Goal: Task Accomplishment & Management: Use online tool/utility

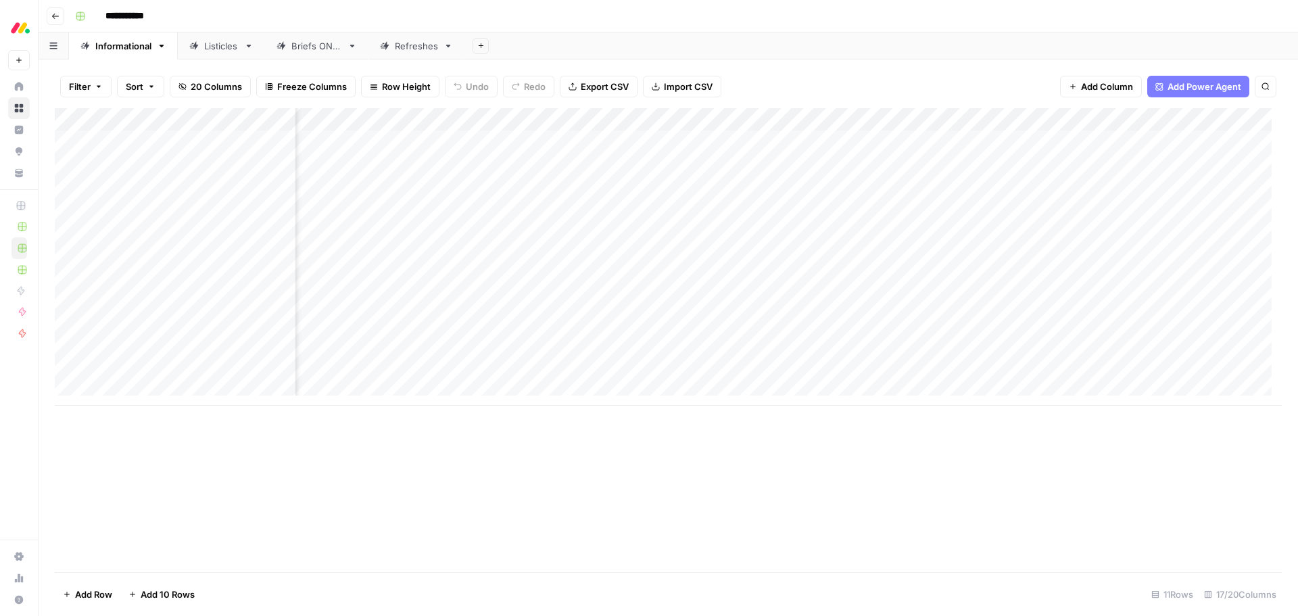
scroll to position [0, 237]
click at [912, 260] on div "Add Column" at bounding box center [668, 256] width 1227 height 297
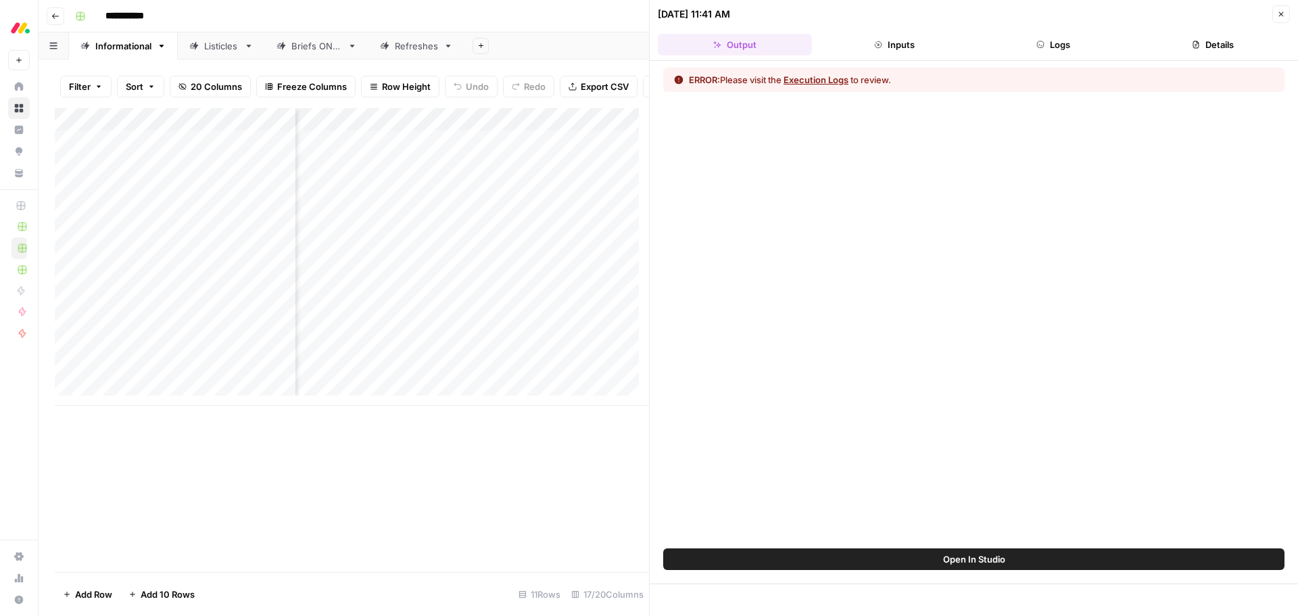
click at [817, 82] on button "Execution Logs" at bounding box center [816, 80] width 65 height 14
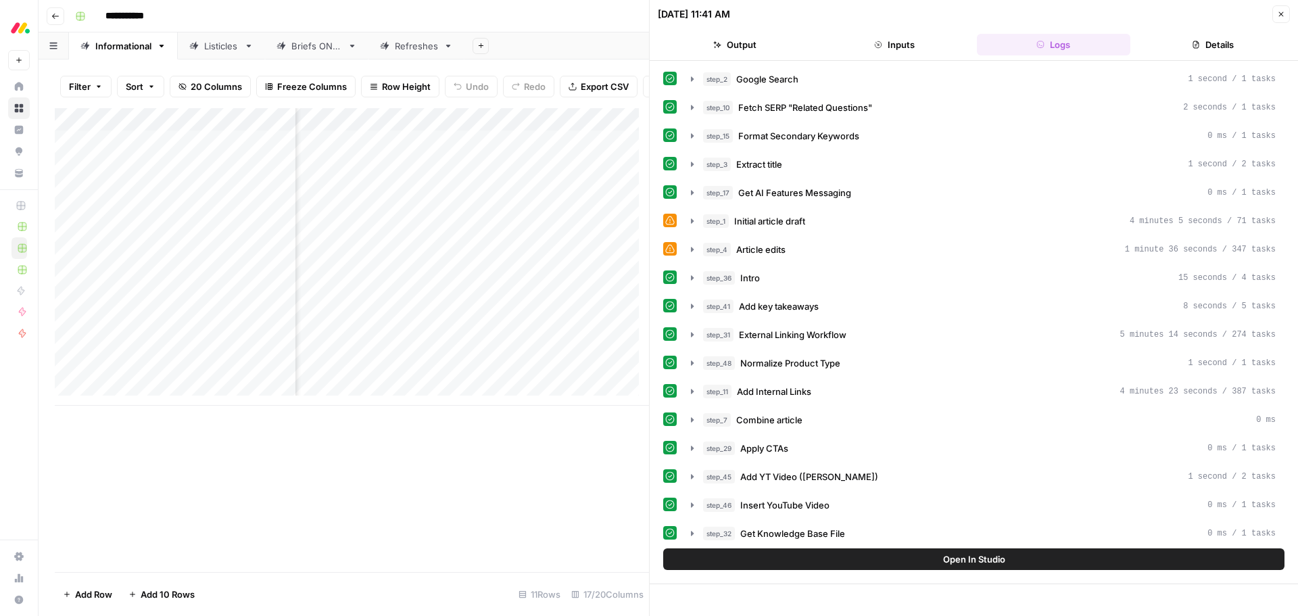
click at [895, 44] on button "Inputs" at bounding box center [894, 45] width 154 height 22
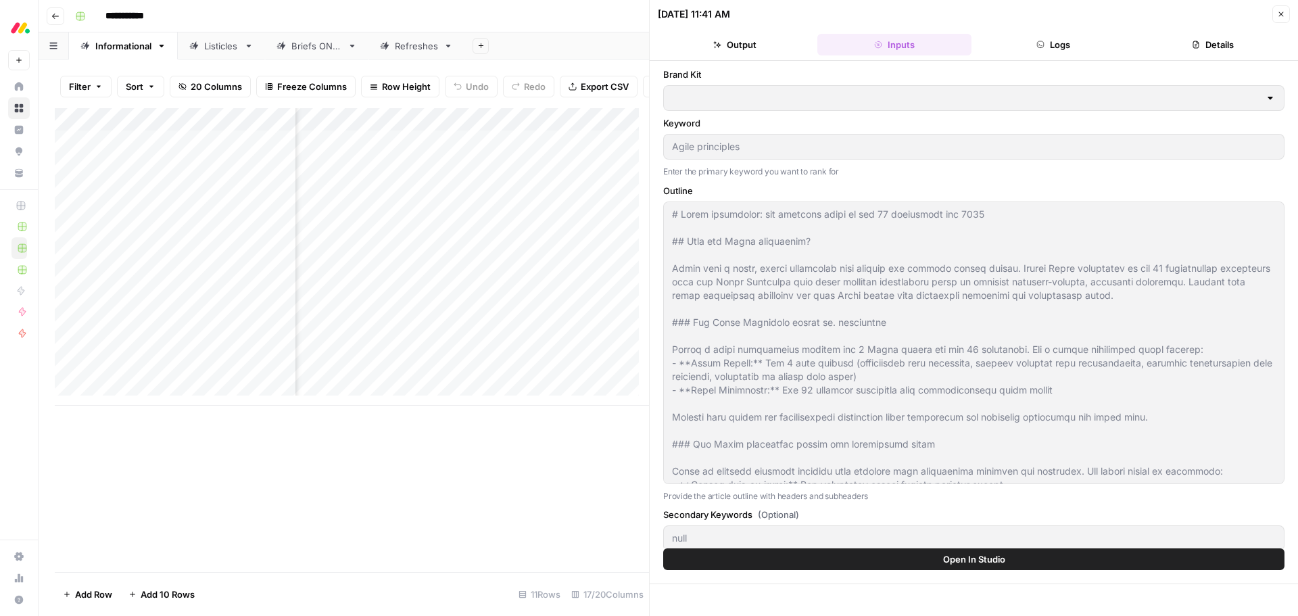
type input "[DATE] Dev"
click at [1214, 49] on button "Details" at bounding box center [1213, 45] width 154 height 22
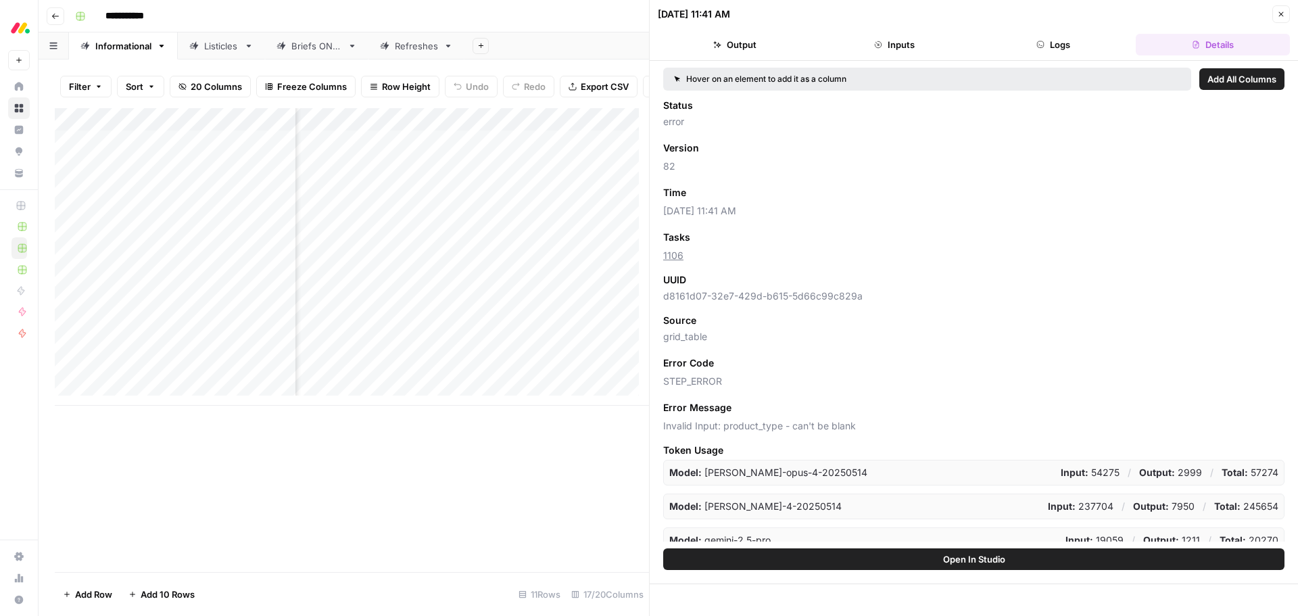
click at [1276, 19] on button "Close" at bounding box center [1281, 14] width 18 height 18
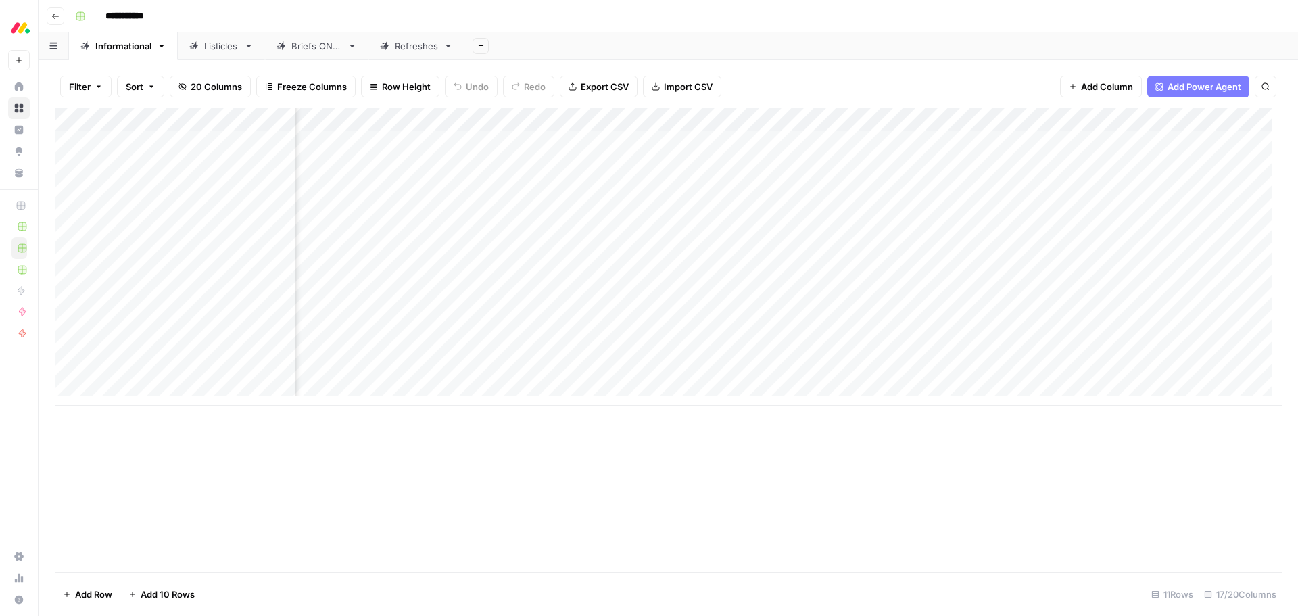
click at [934, 120] on div "Add Column" at bounding box center [668, 256] width 1227 height 297
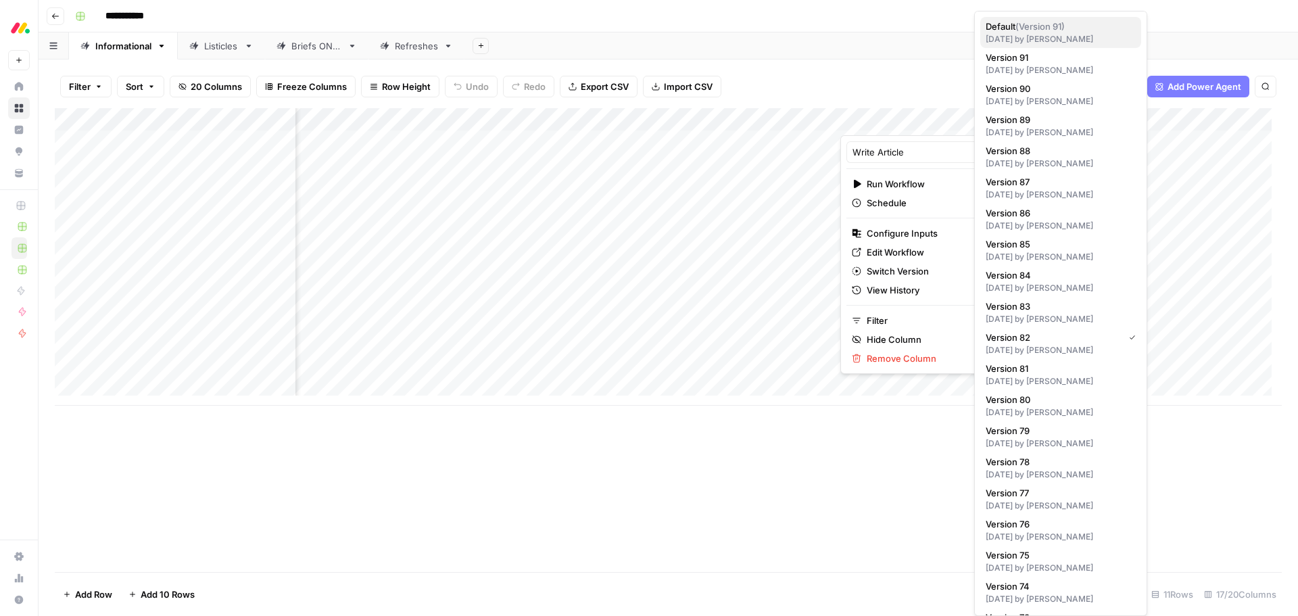
click at [1026, 30] on span "( Version 91 )" at bounding box center [1039, 26] width 49 height 11
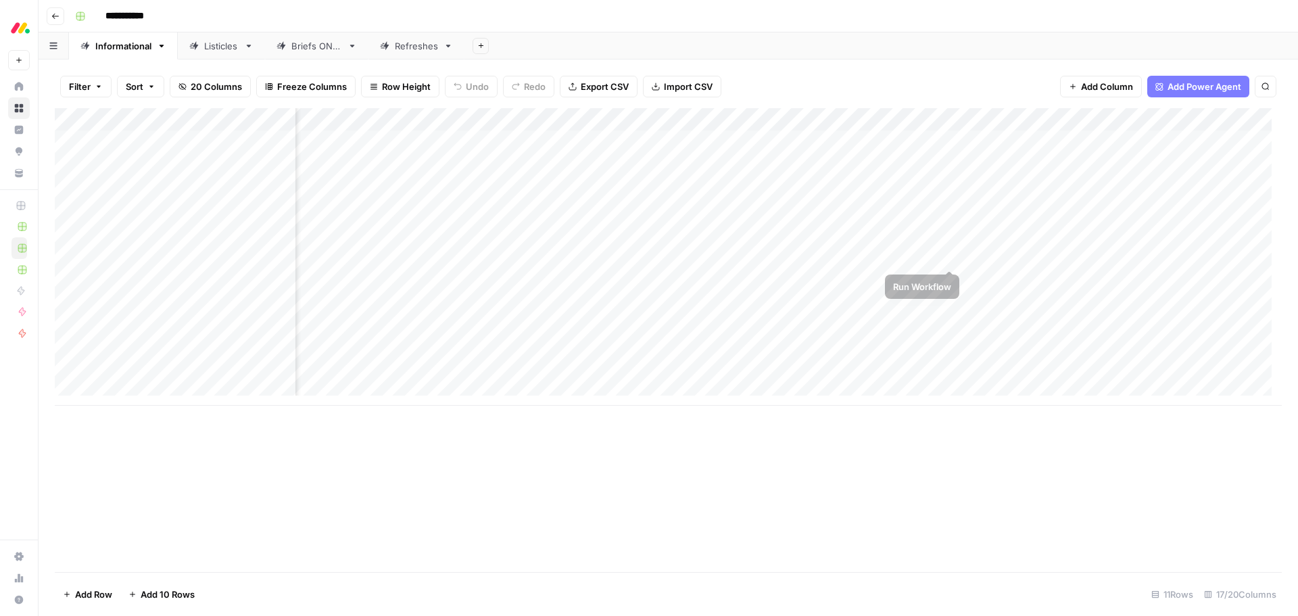
click at [951, 258] on div "Add Column" at bounding box center [668, 256] width 1227 height 297
click at [951, 279] on div "Add Column" at bounding box center [668, 256] width 1227 height 297
click at [951, 302] on div "Add Column" at bounding box center [668, 256] width 1227 height 297
click at [947, 325] on div "Add Column" at bounding box center [668, 256] width 1227 height 297
click at [948, 349] on div "Add Column" at bounding box center [668, 256] width 1227 height 297
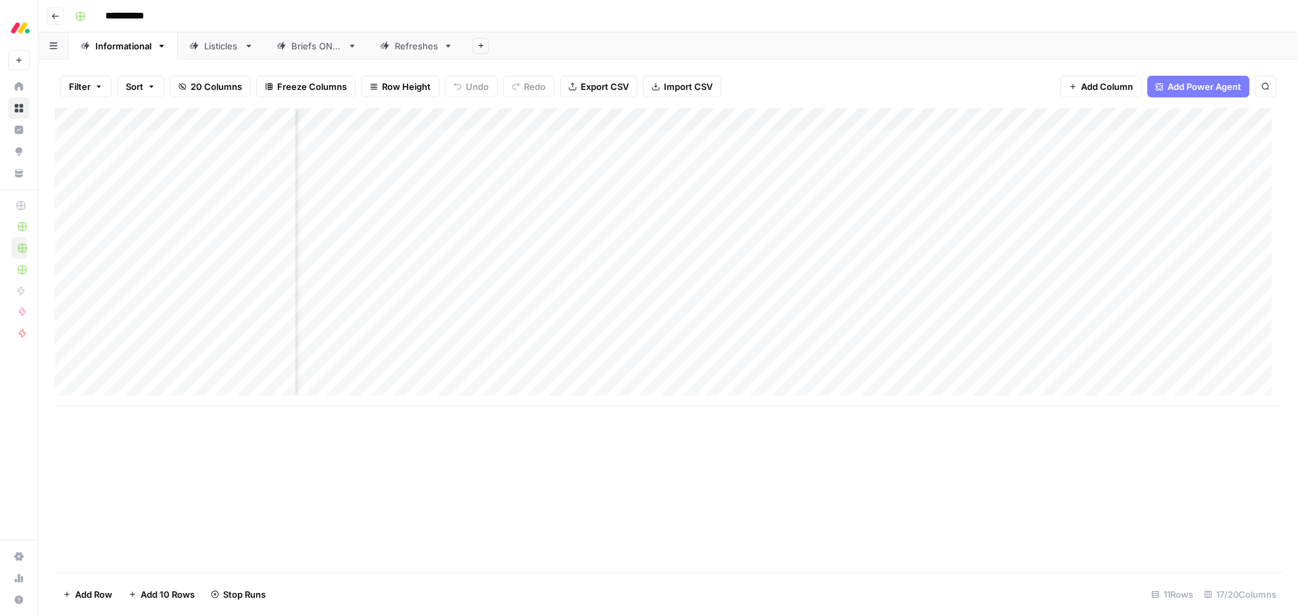
click at [949, 376] on div "Add Column" at bounding box center [668, 256] width 1227 height 297
click at [935, 124] on div "Add Column" at bounding box center [668, 256] width 1227 height 297
drag, startPoint x: 90, startPoint y: 600, endPoint x: 316, endPoint y: 386, distance: 311.8
click at [104, 591] on span "Add Row" at bounding box center [93, 595] width 37 height 14
click at [938, 122] on div "Add Column" at bounding box center [668, 268] width 1227 height 320
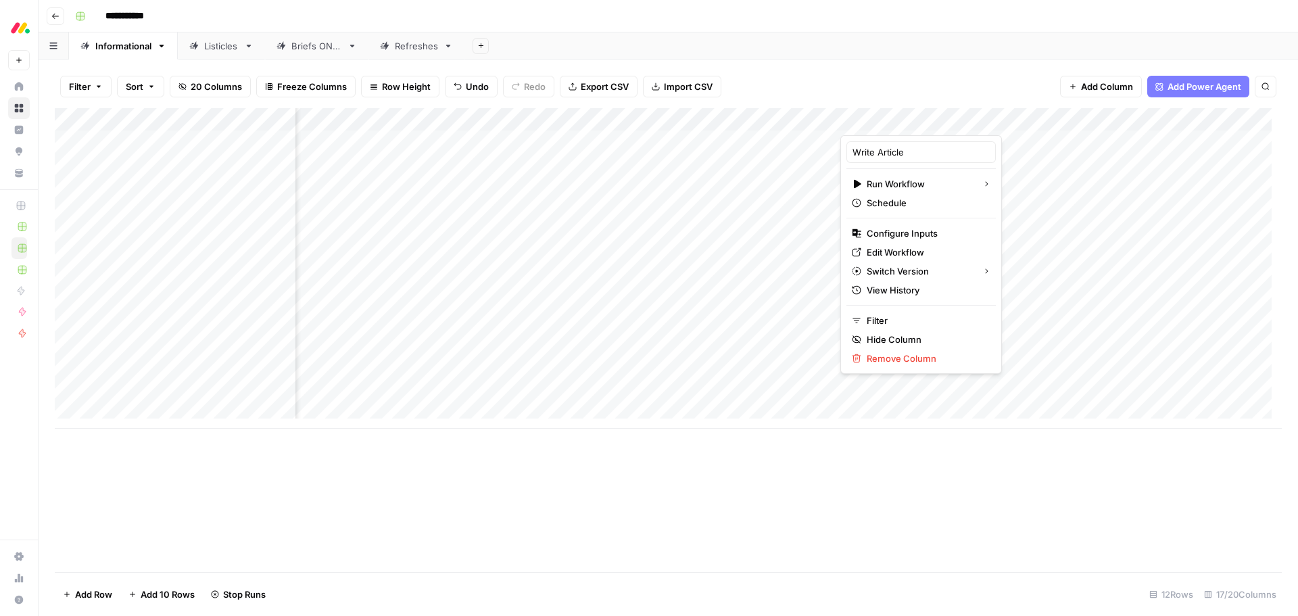
click at [854, 504] on div "Add Column" at bounding box center [668, 340] width 1227 height 464
click at [811, 528] on div "Add Column" at bounding box center [668, 340] width 1227 height 464
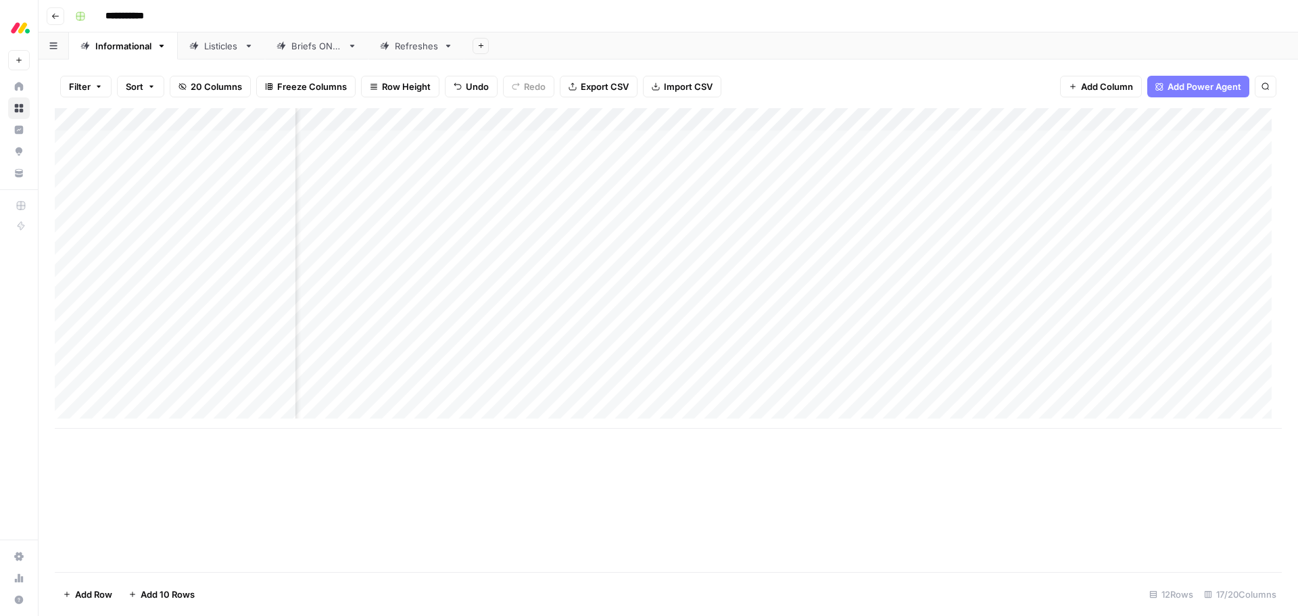
scroll to position [0, 1182]
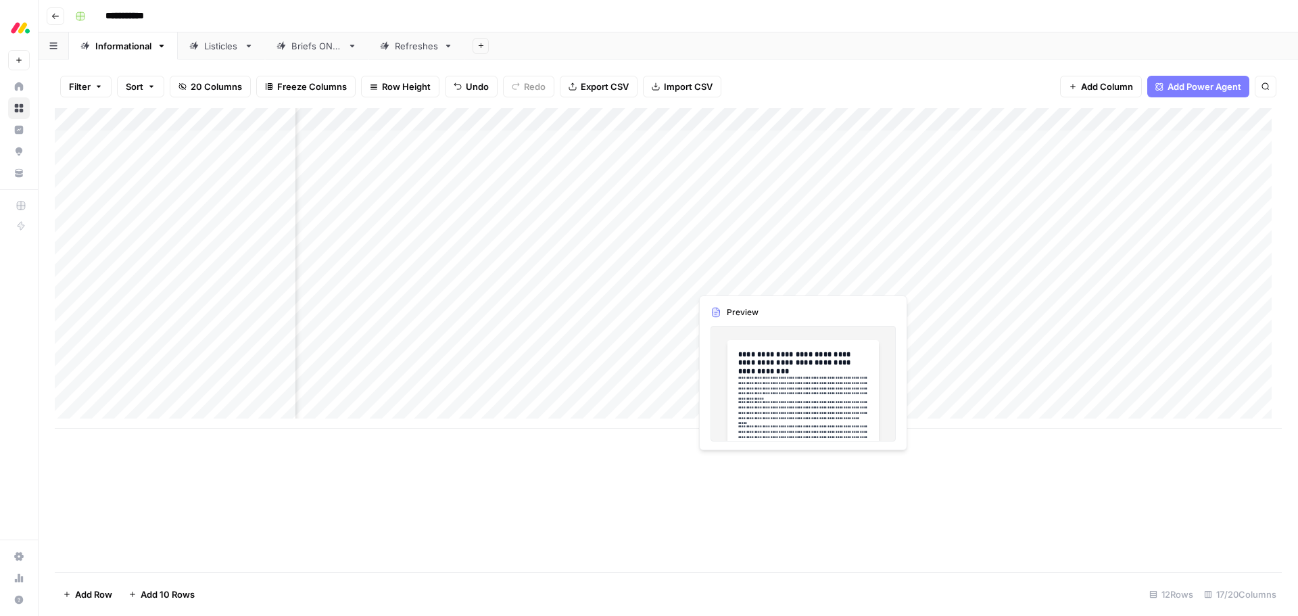
click at [753, 281] on div "Add Column" at bounding box center [668, 268] width 1227 height 320
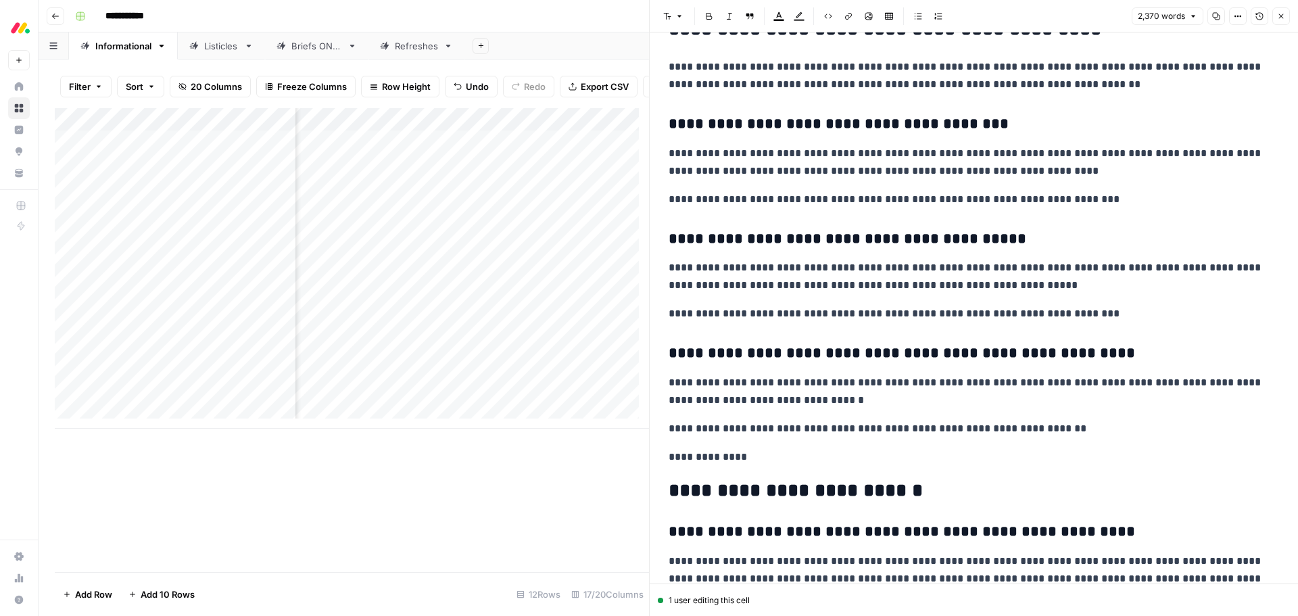
scroll to position [5144, 0]
drag, startPoint x: 687, startPoint y: 460, endPoint x: 769, endPoint y: 462, distance: 82.5
click at [763, 461] on p "**********" at bounding box center [969, 458] width 600 height 18
click at [800, 465] on p "**********" at bounding box center [969, 458] width 600 height 18
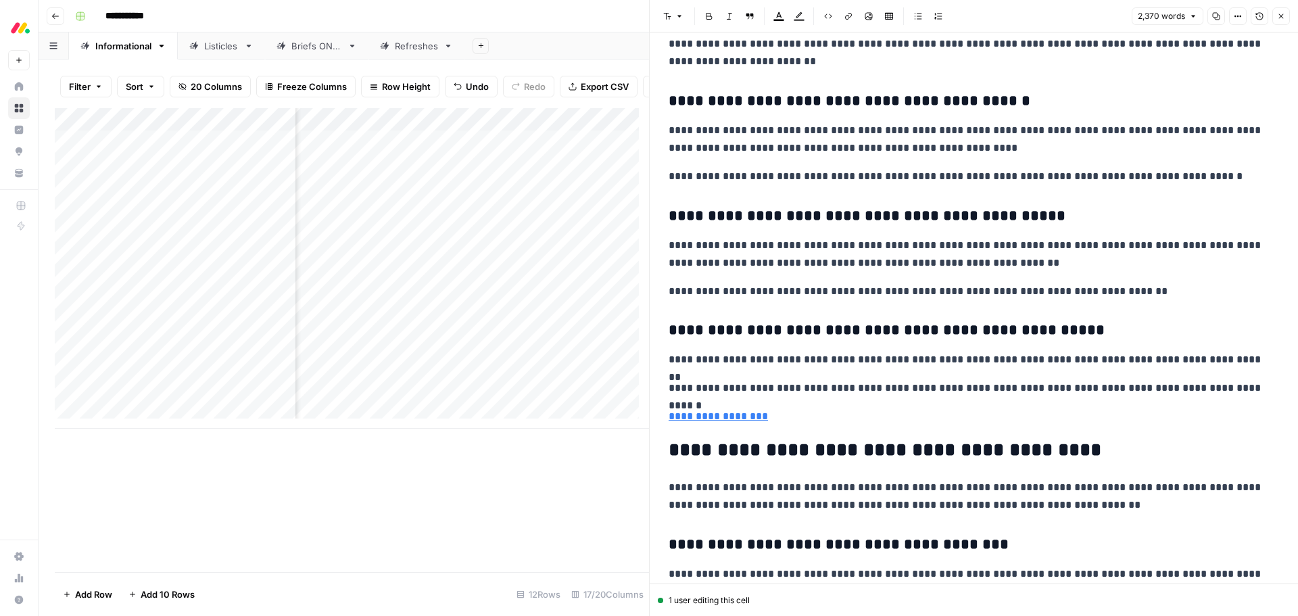
scroll to position [4739, 0]
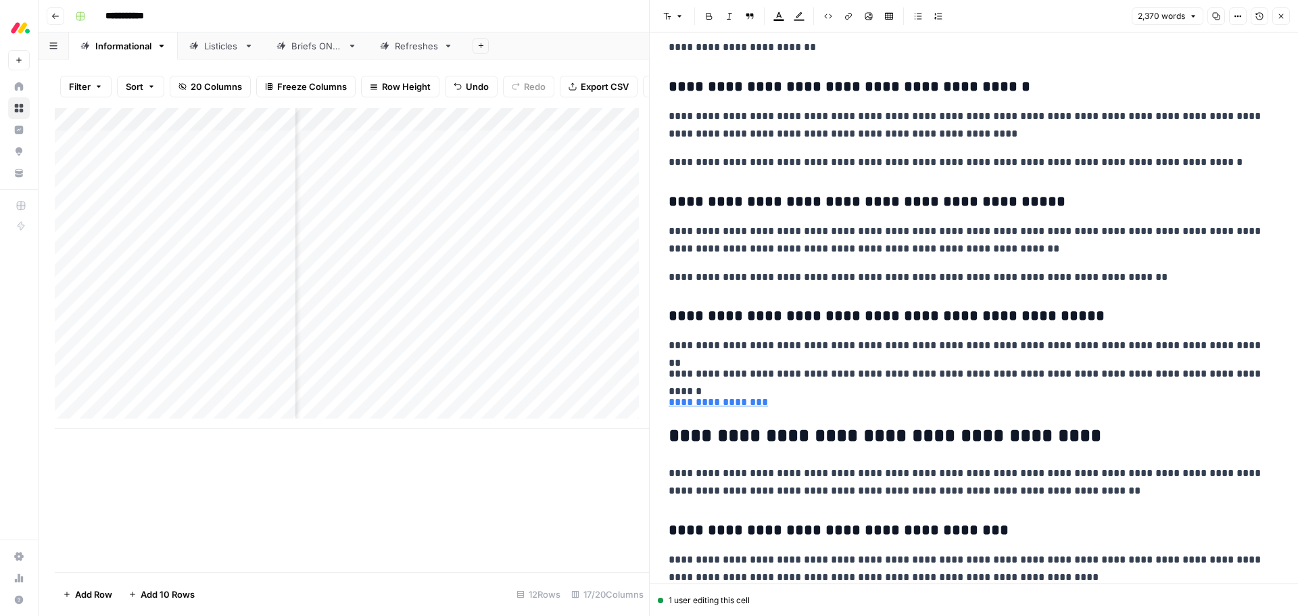
click at [798, 406] on p "**********" at bounding box center [974, 402] width 611 height 18
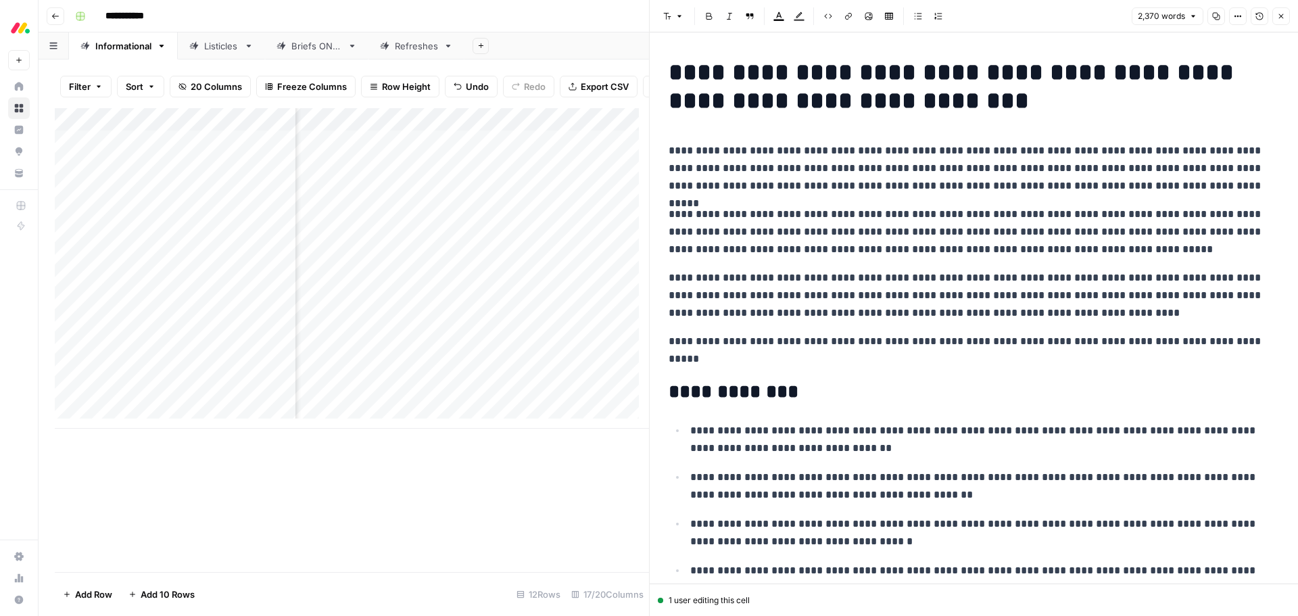
scroll to position [0, 0]
click at [1276, 16] on button "Close" at bounding box center [1281, 16] width 18 height 18
